Goal: Task Accomplishment & Management: Manage account settings

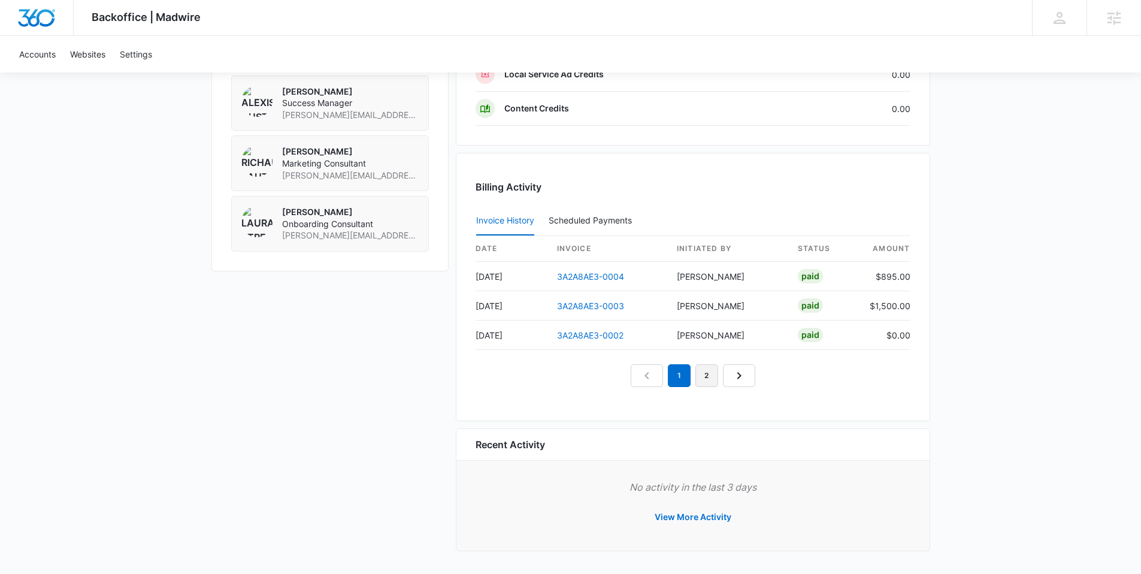
click at [712, 376] on link "2" at bounding box center [707, 375] width 23 height 23
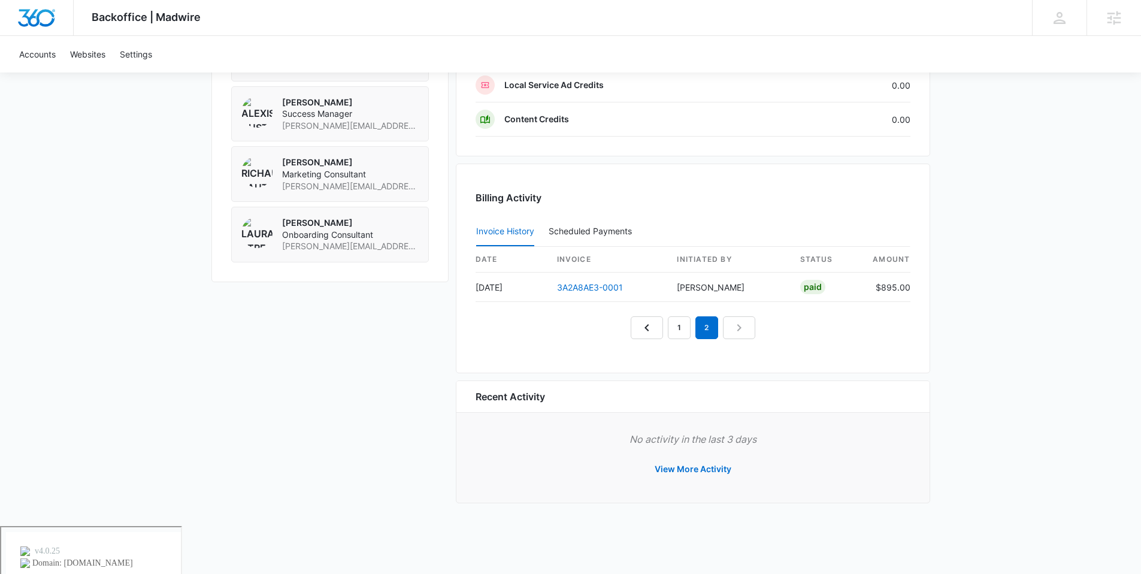
scroll to position [948, 0]
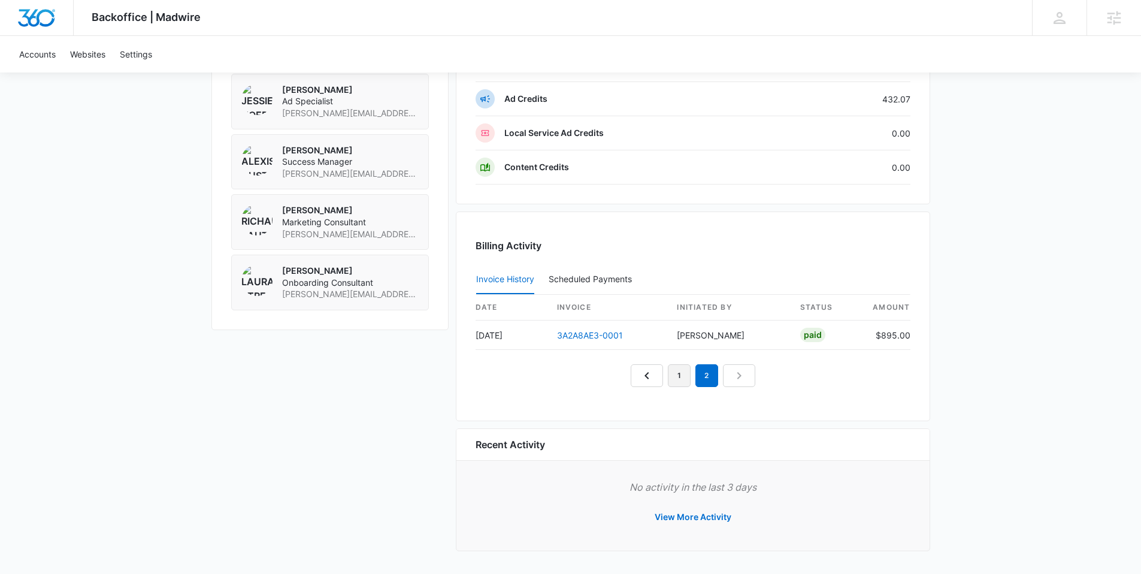
click at [681, 376] on link "1" at bounding box center [679, 375] width 23 height 23
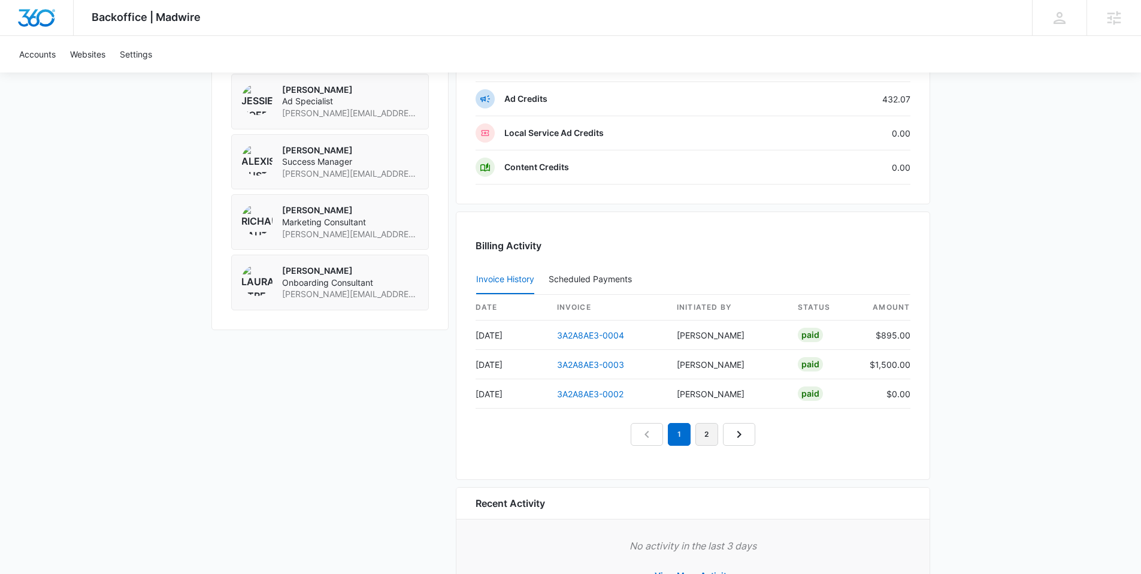
click at [703, 426] on link "2" at bounding box center [707, 434] width 23 height 23
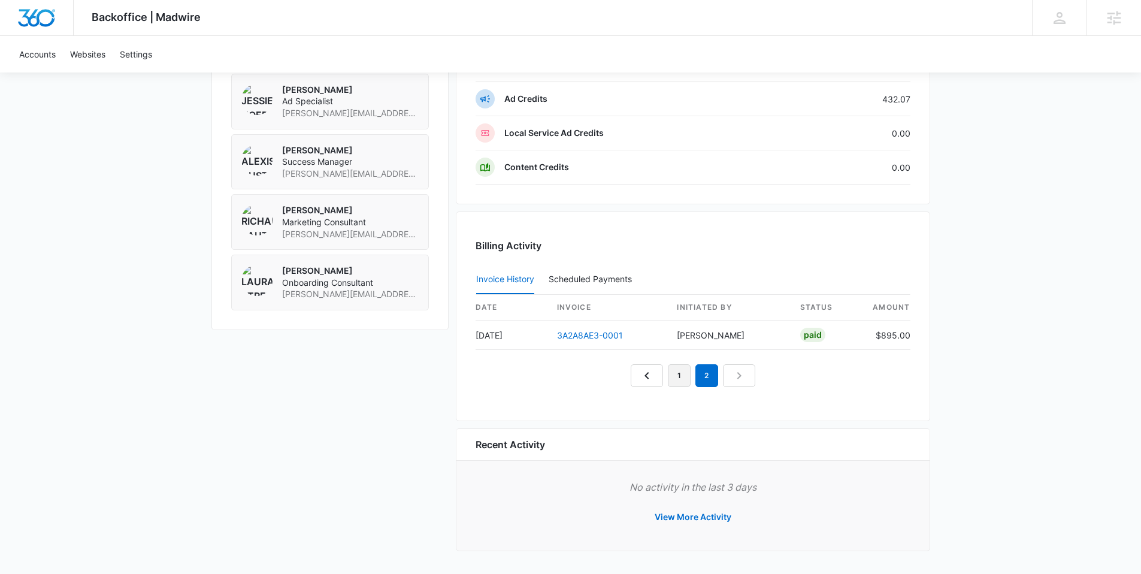
click at [679, 379] on link "1" at bounding box center [679, 375] width 23 height 23
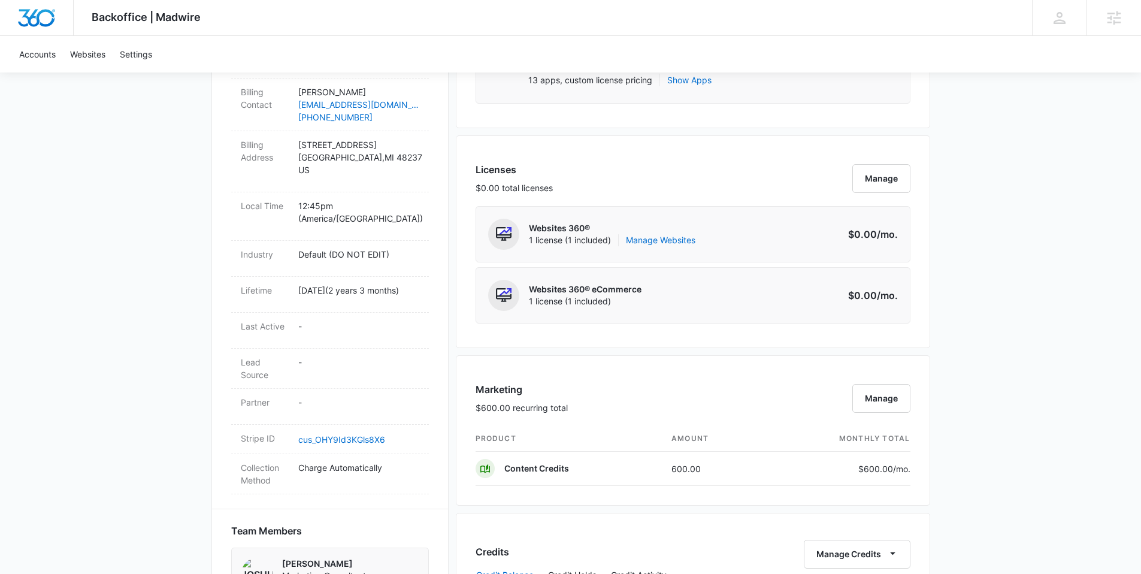
scroll to position [0, 0]
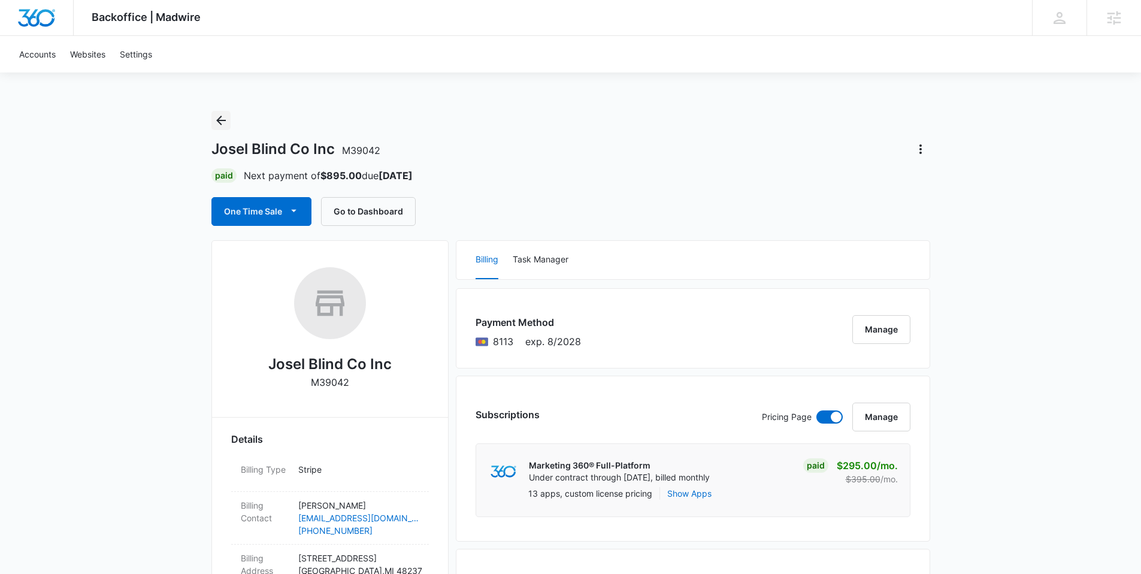
click at [229, 122] on button "Back" at bounding box center [220, 120] width 19 height 19
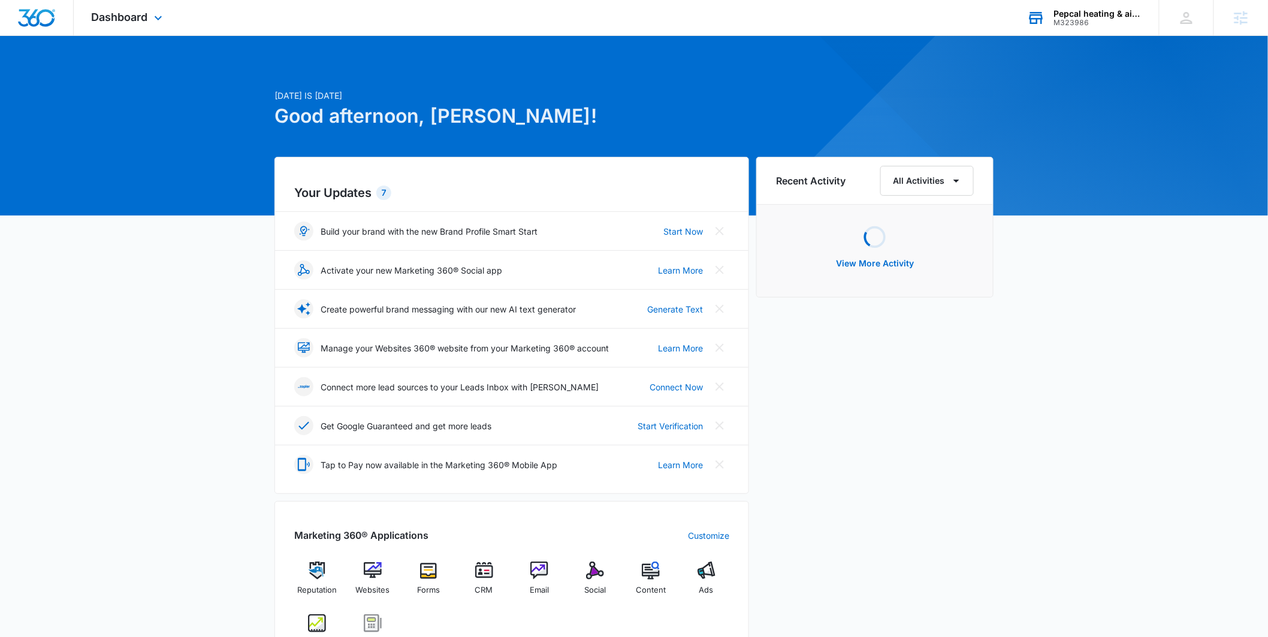
click at [1098, 13] on div "Pepcal heating & air llc." at bounding box center [1097, 14] width 87 height 10
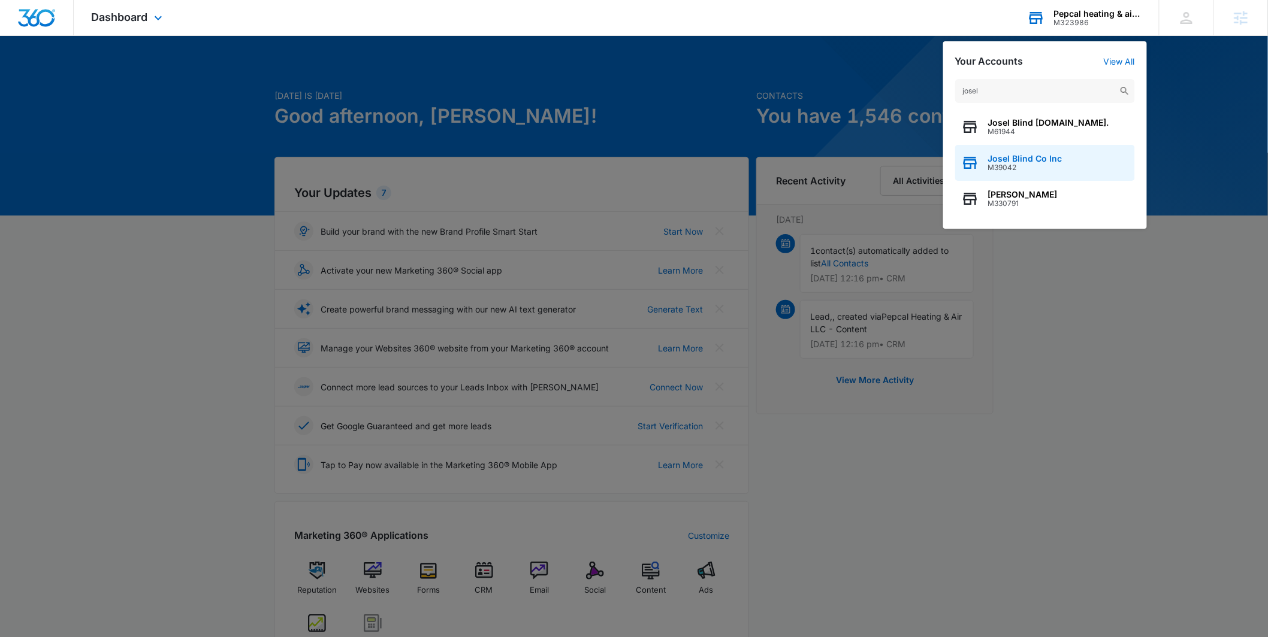
type input "josel"
click at [1009, 155] on span "Josel Blind Co Inc" at bounding box center [1025, 159] width 74 height 10
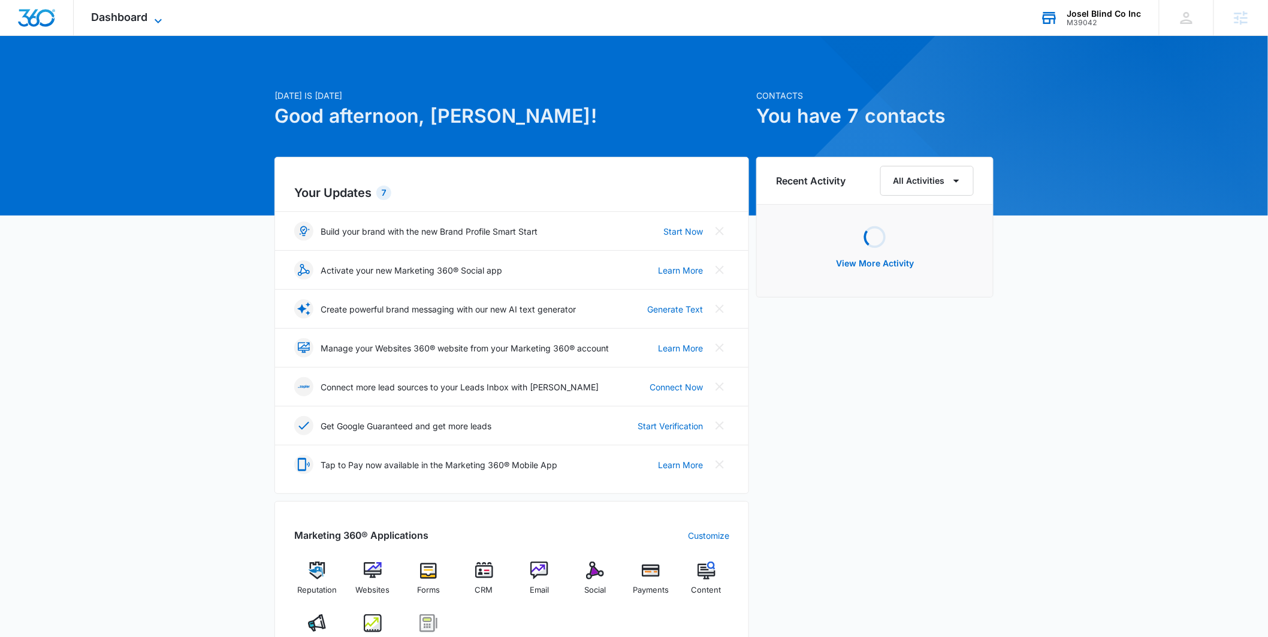
click at [146, 17] on span "Dashboard" at bounding box center [120, 17] width 56 height 13
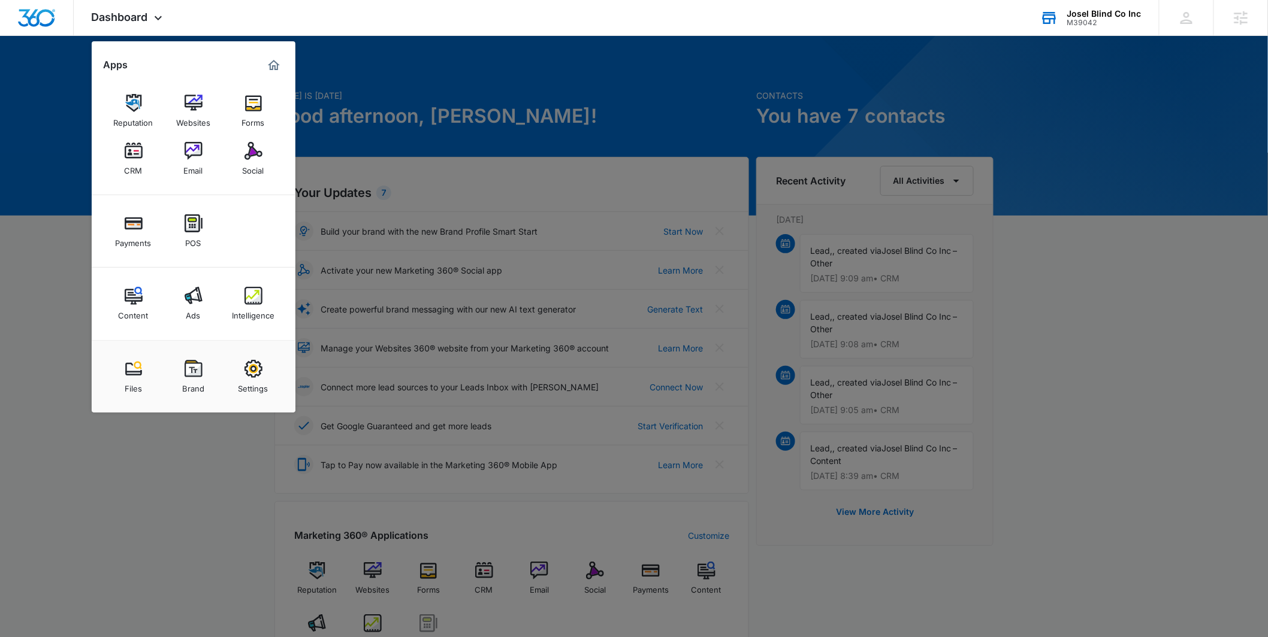
click at [190, 161] on div "Email" at bounding box center [193, 168] width 19 height 16
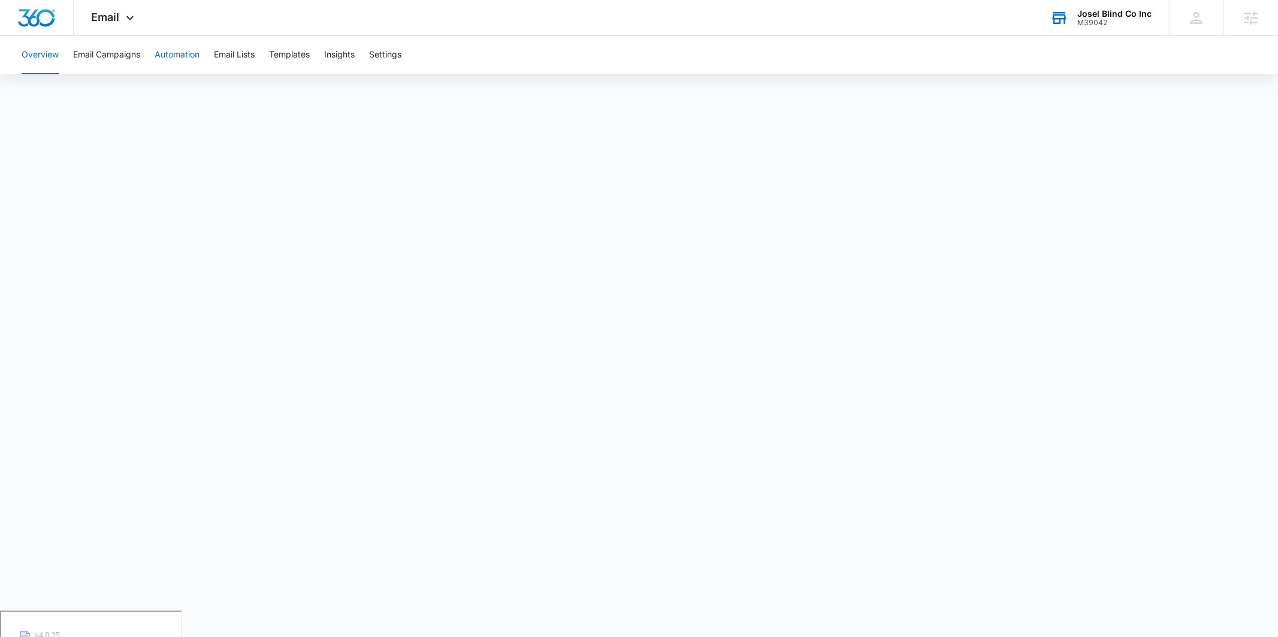
click at [164, 53] on button "Automation" at bounding box center [177, 55] width 45 height 38
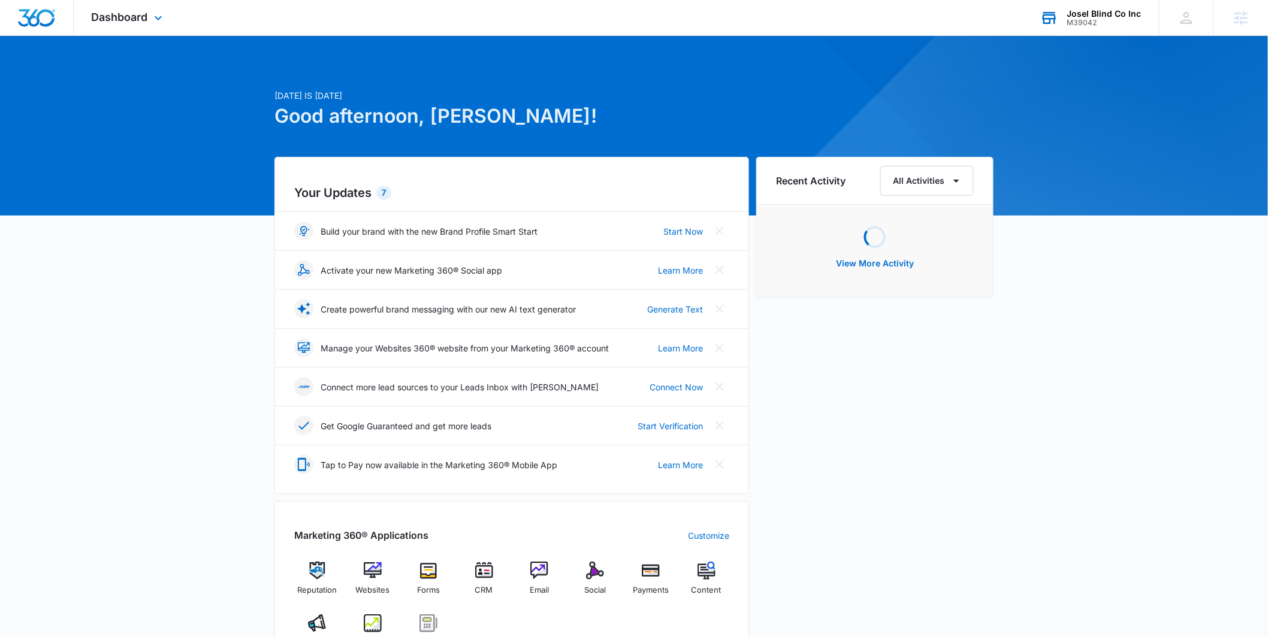
click at [1104, 21] on div "M39042" at bounding box center [1104, 23] width 74 height 8
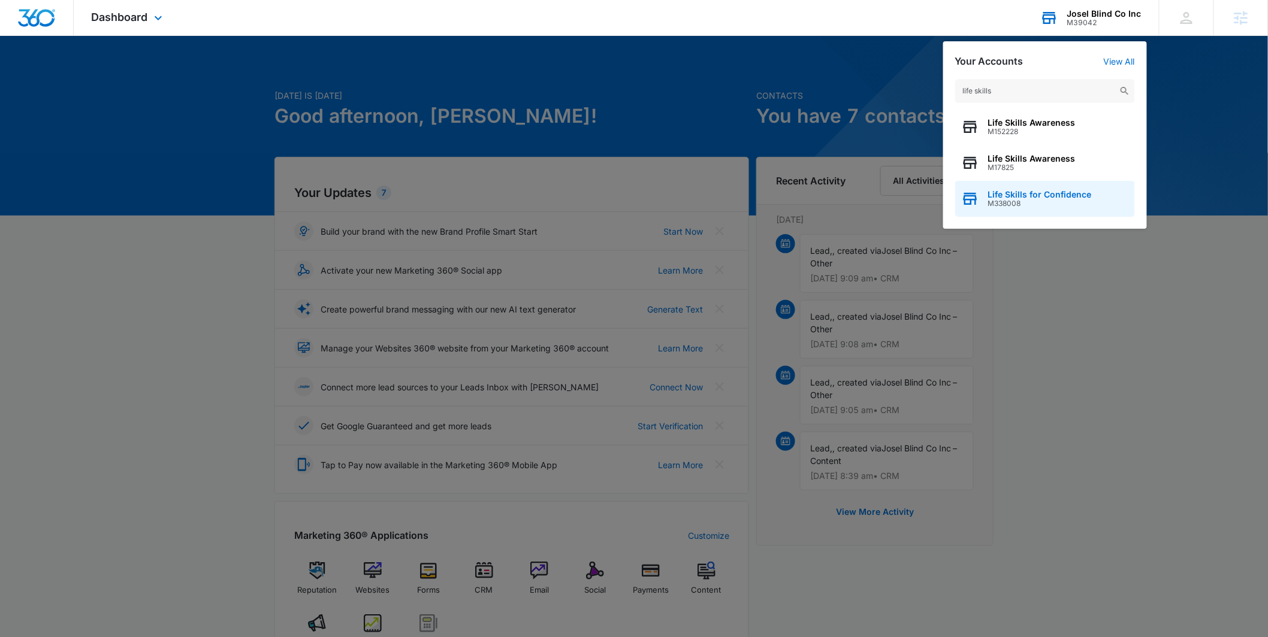
type input "life skills"
click at [1029, 188] on div "Life Skills for Confidence M338008" at bounding box center [1045, 199] width 180 height 36
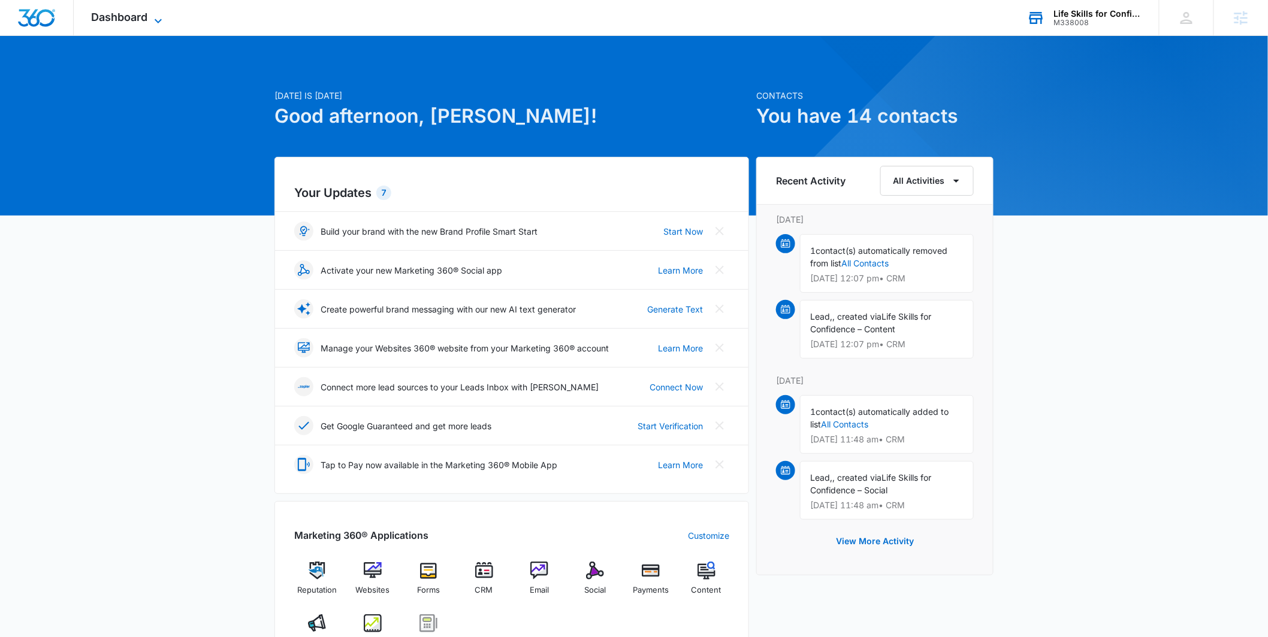
click at [138, 13] on span "Dashboard" at bounding box center [120, 17] width 56 height 13
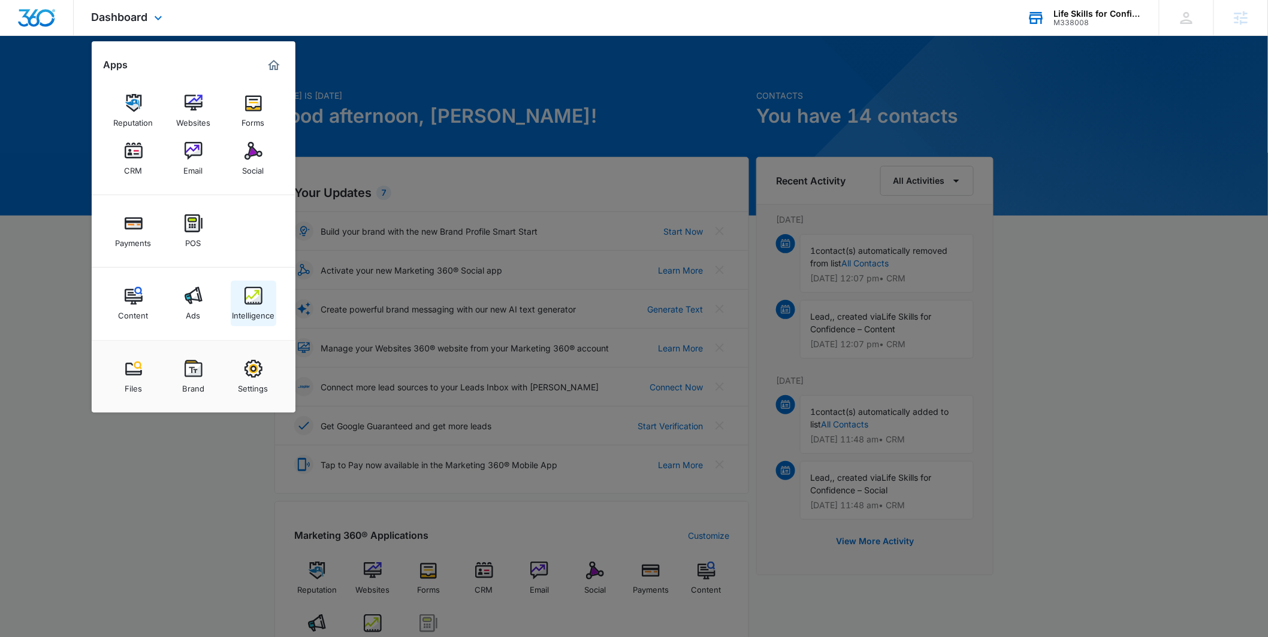
click at [237, 300] on link "Intelligence" at bounding box center [254, 304] width 46 height 46
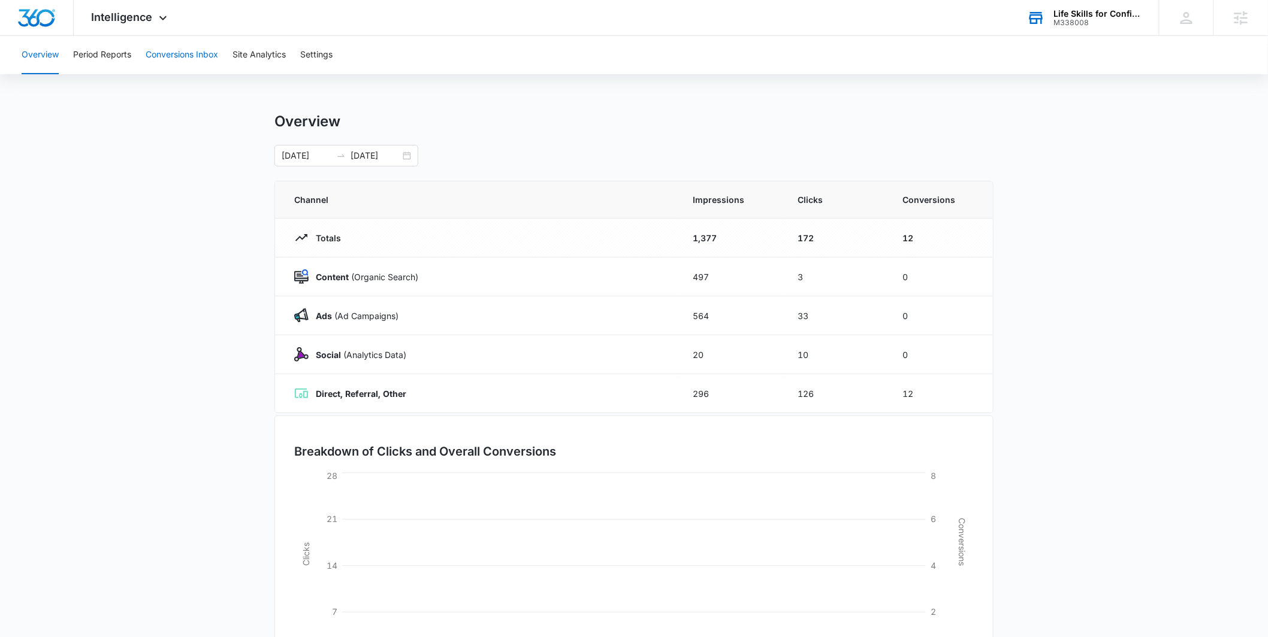
click at [185, 53] on button "Conversions Inbox" at bounding box center [182, 55] width 72 height 38
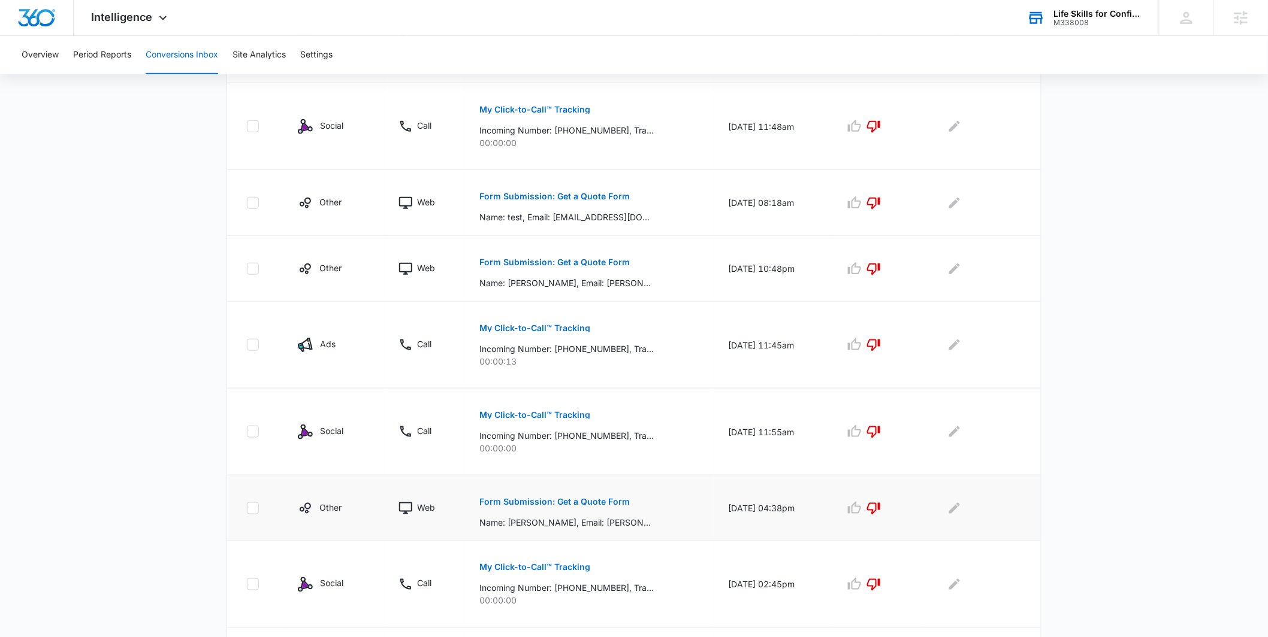
scroll to position [583, 0]
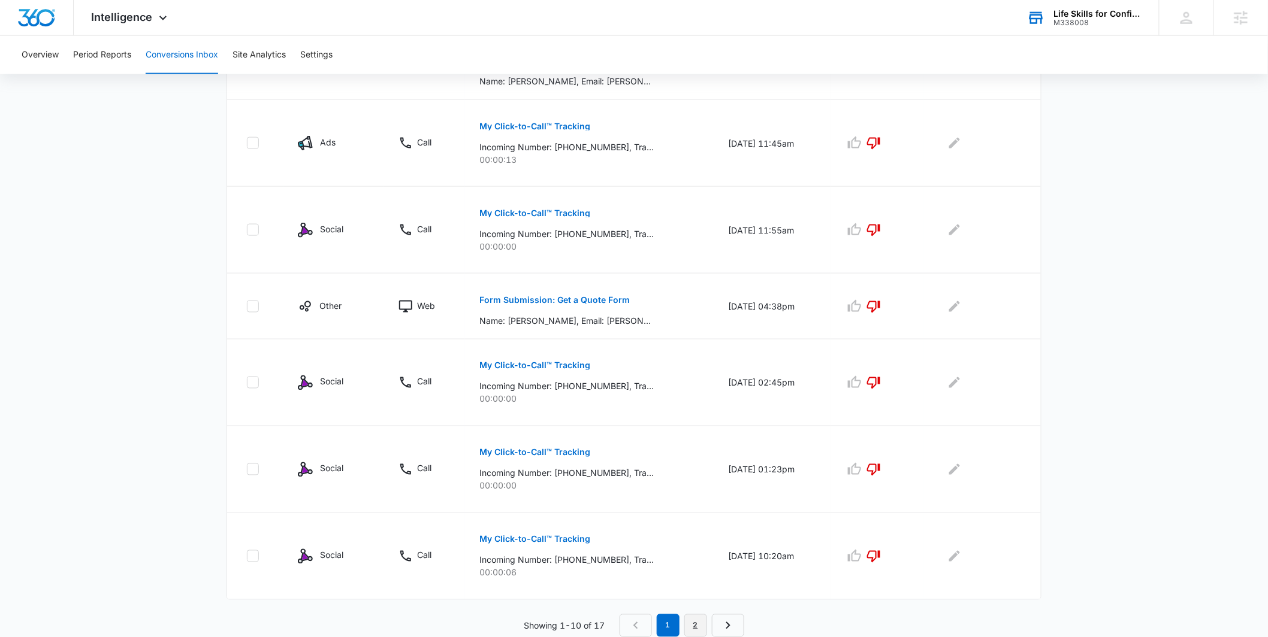
click at [703, 623] on link "2" at bounding box center [695, 626] width 23 height 23
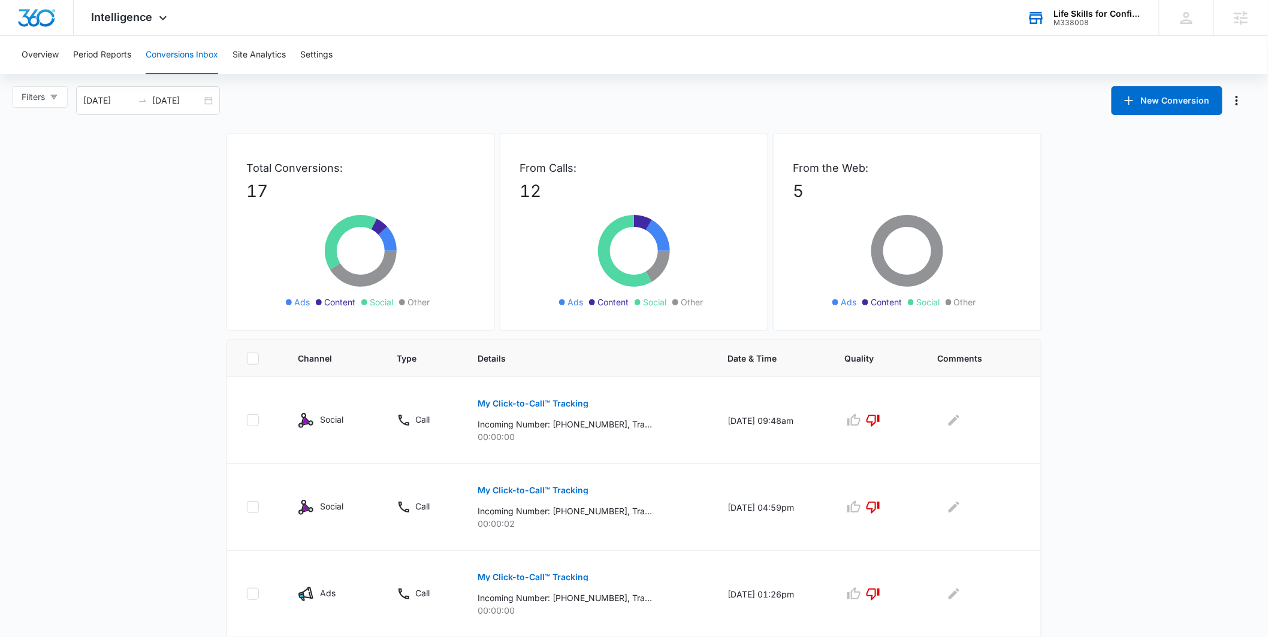
scroll to position [343, 0]
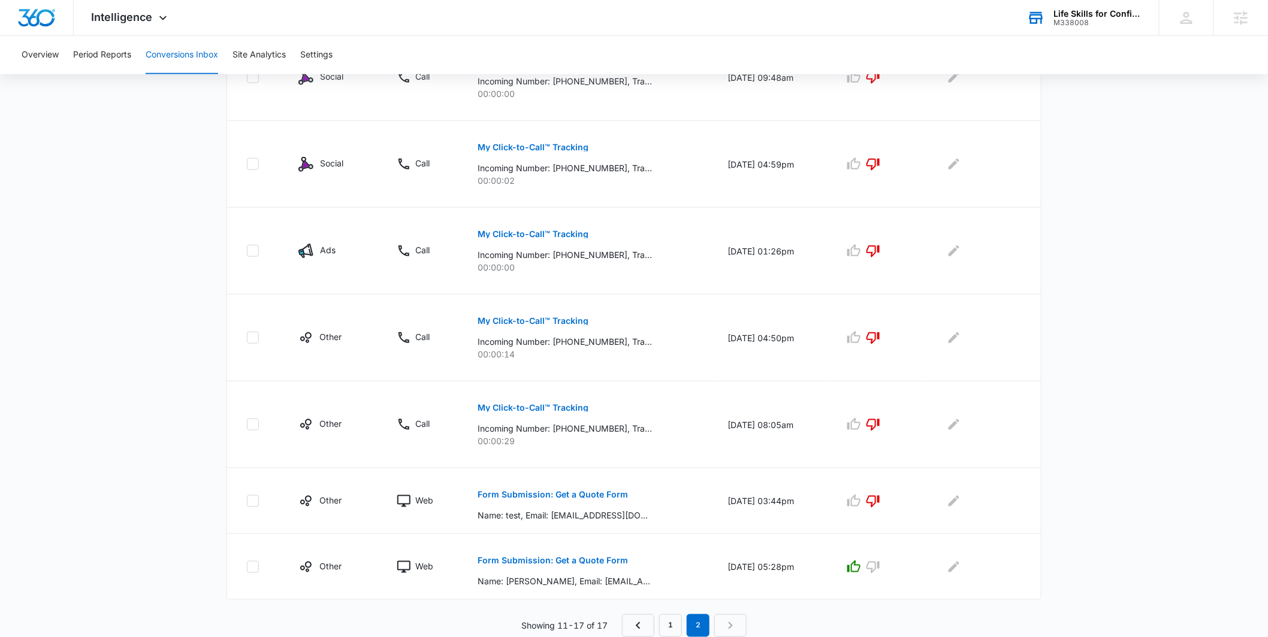
drag, startPoint x: 179, startPoint y: 471, endPoint x: 180, endPoint y: 401, distance: 70.1
click at [180, 443] on main "Filters [DATE] [DATE] New Conversion Total Conversions: 17 Ads Content Social O…" at bounding box center [634, 190] width 1268 height 894
click at [662, 625] on link "1" at bounding box center [670, 626] width 23 height 23
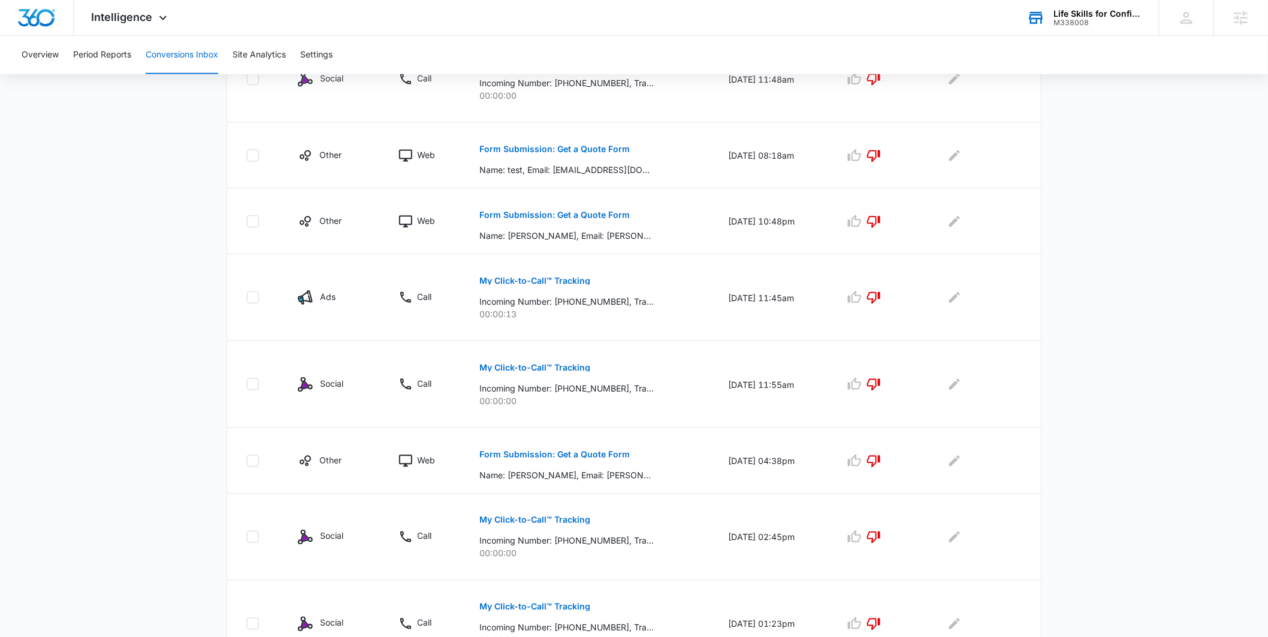
scroll to position [0, 0]
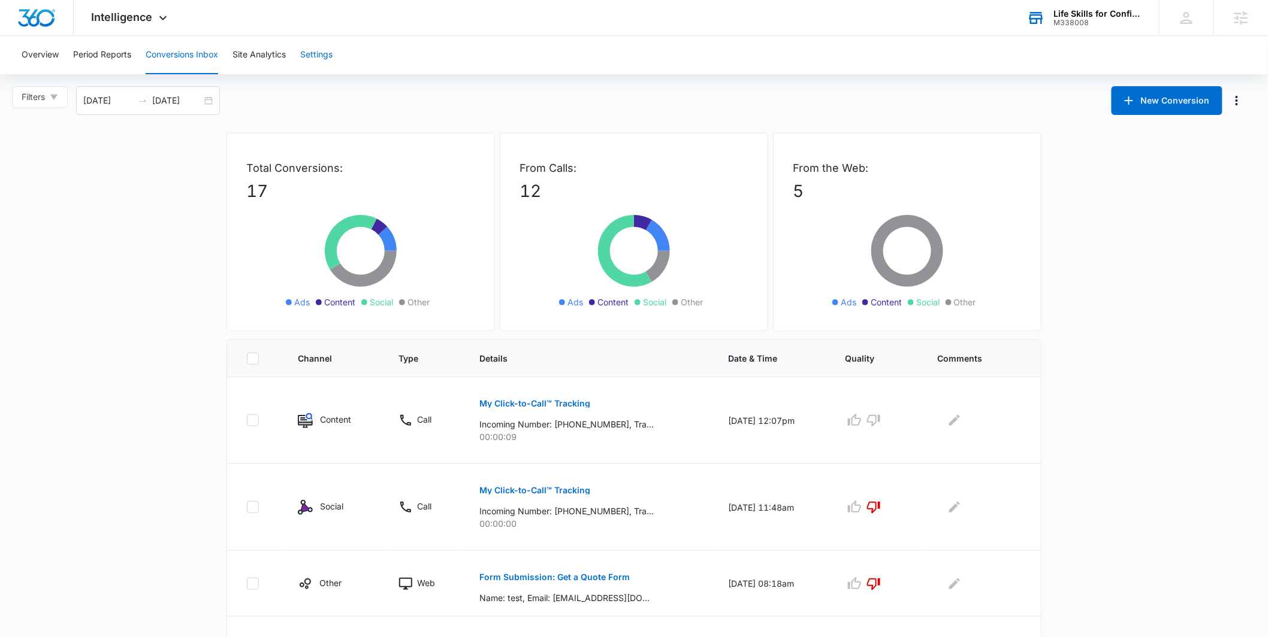
click at [312, 47] on button "Settings" at bounding box center [316, 55] width 32 height 38
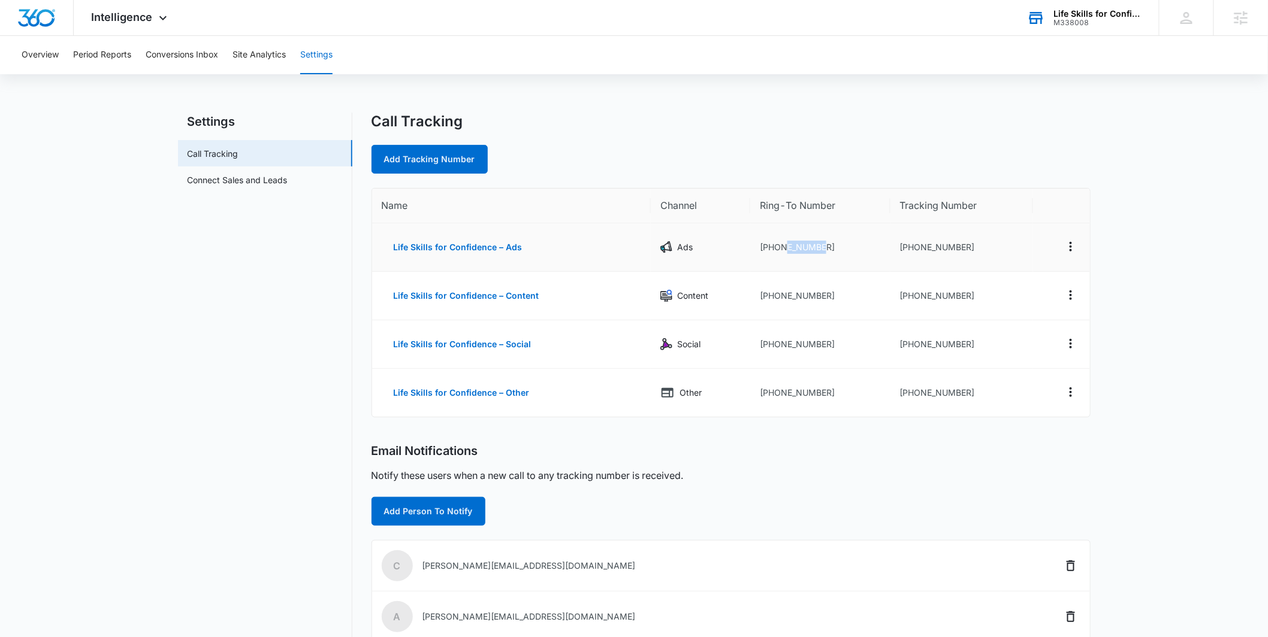
drag, startPoint x: 821, startPoint y: 247, endPoint x: 782, endPoint y: 249, distance: 39.0
click at [782, 250] on td "[PHONE_NUMBER]" at bounding box center [820, 247] width 140 height 49
drag, startPoint x: 742, startPoint y: 151, endPoint x: 737, endPoint y: 159, distance: 9.4
click at [741, 150] on div "Add Tracking Number" at bounding box center [730, 159] width 719 height 29
drag, startPoint x: 824, startPoint y: 248, endPoint x: 767, endPoint y: 250, distance: 56.4
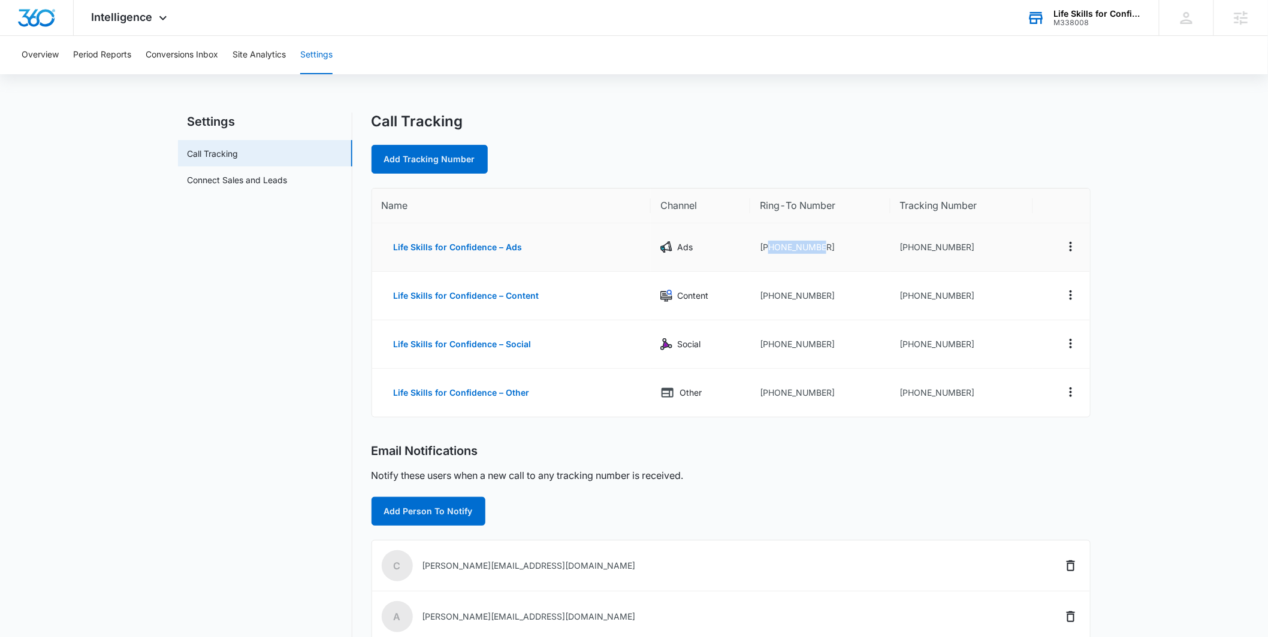
click at [767, 250] on td "[PHONE_NUMBER]" at bounding box center [820, 247] width 140 height 49
copy td "6027372599"
